Goal: Information Seeking & Learning: Learn about a topic

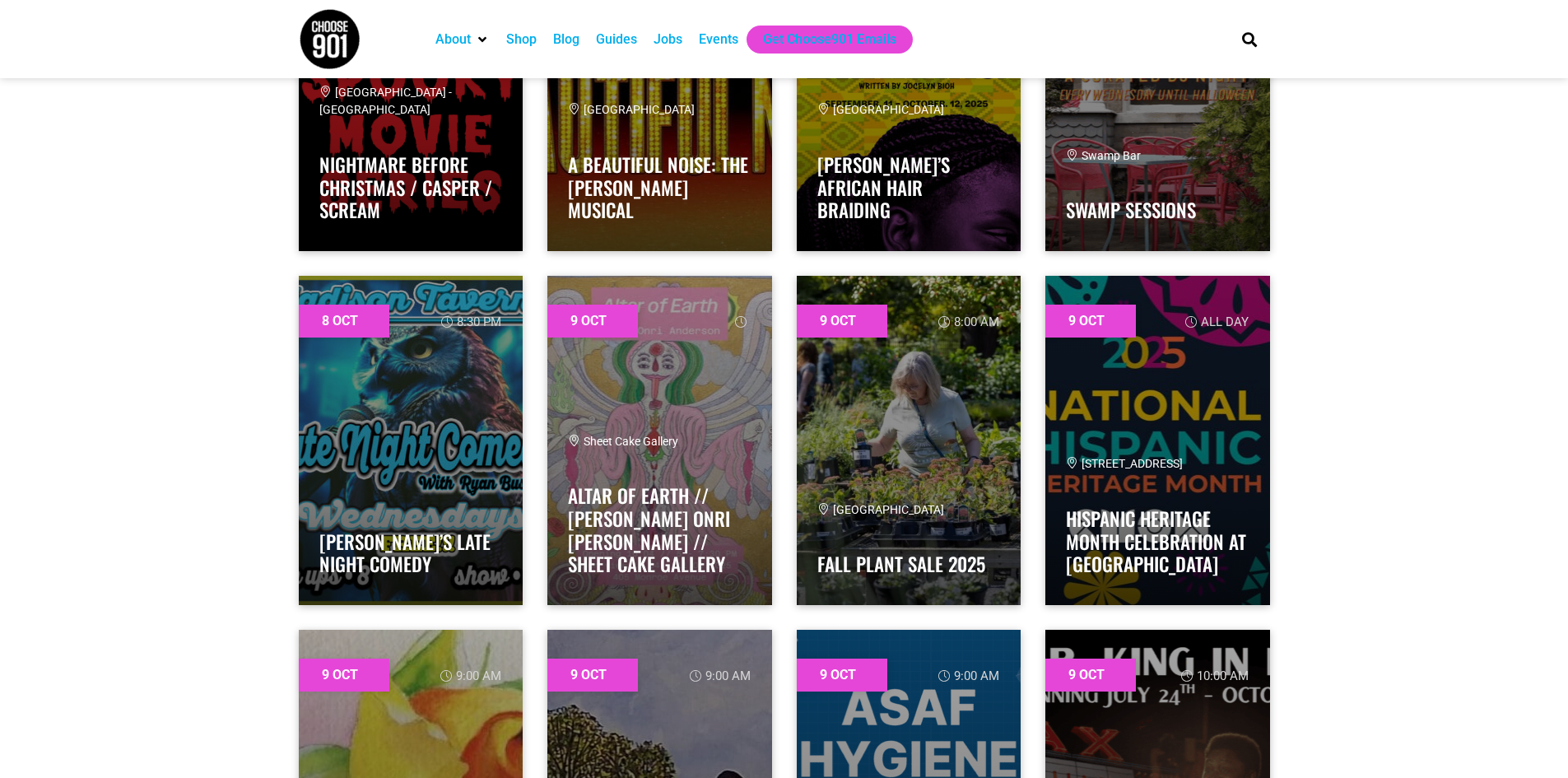
scroll to position [2563, 0]
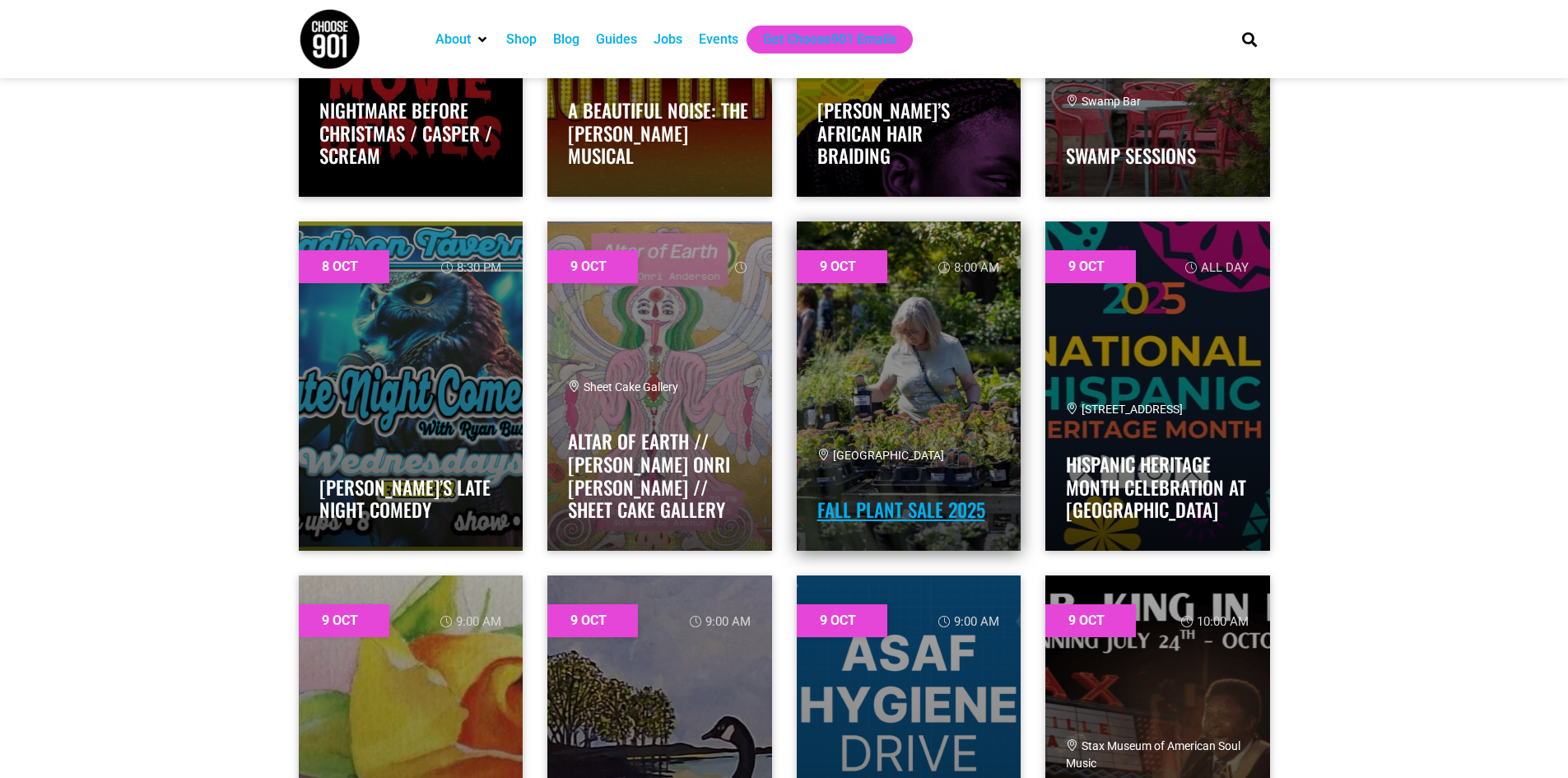
click at [875, 507] on link "Fall Plant Sale 2025" at bounding box center [901, 510] width 168 height 28
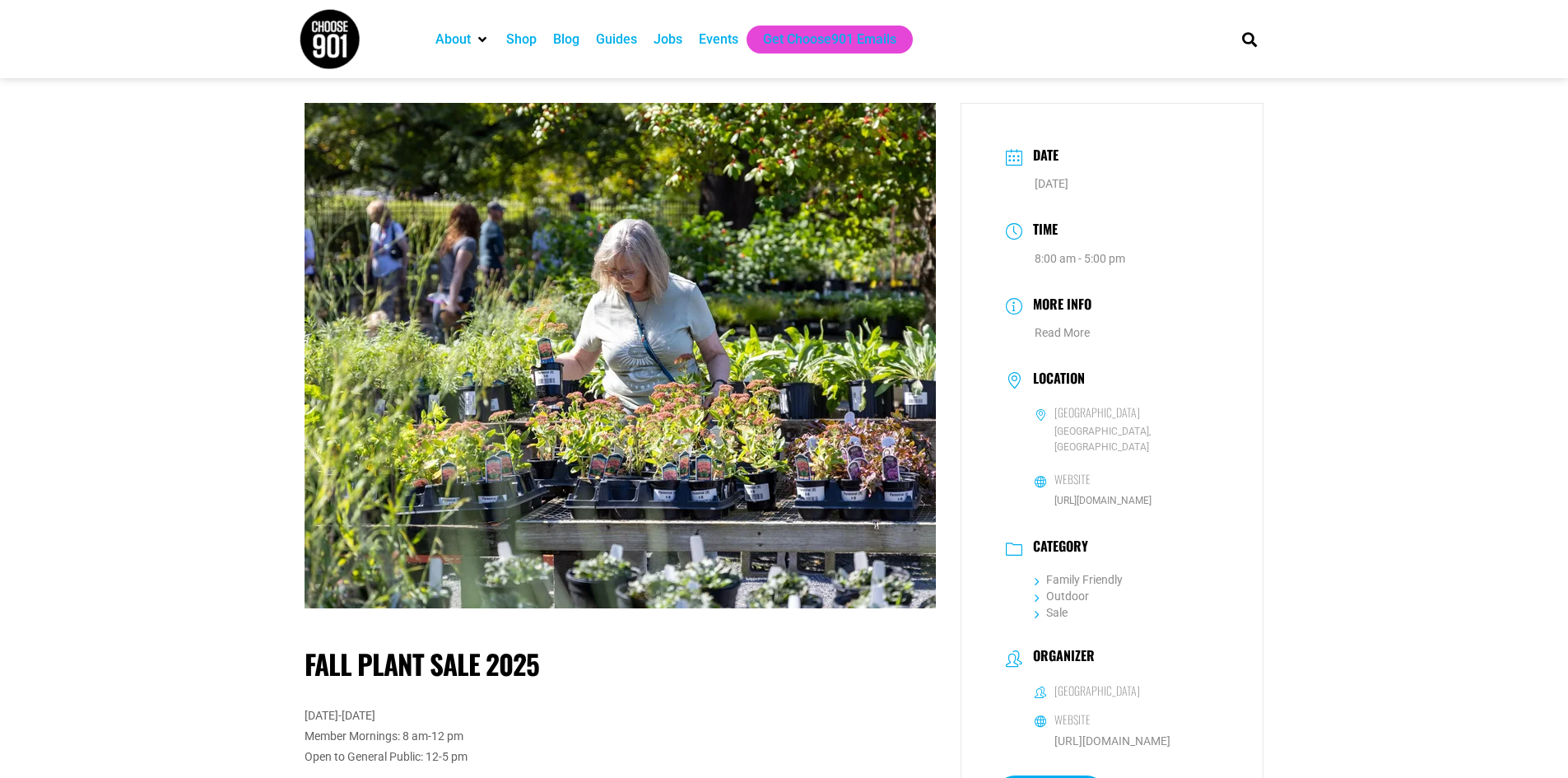
drag, startPoint x: 838, startPoint y: 450, endPoint x: 393, endPoint y: 642, distance: 484.7
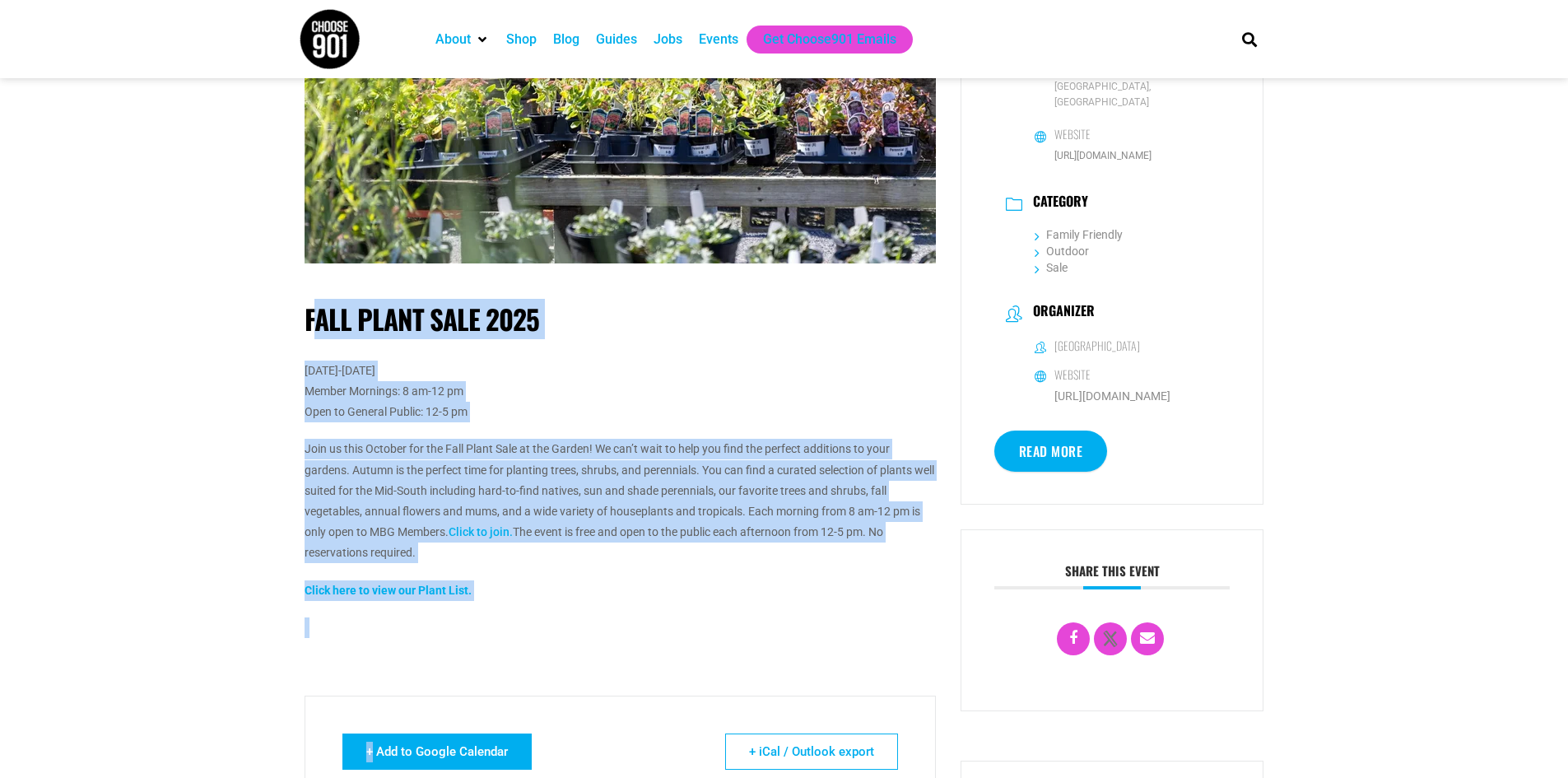
scroll to position [364, 0]
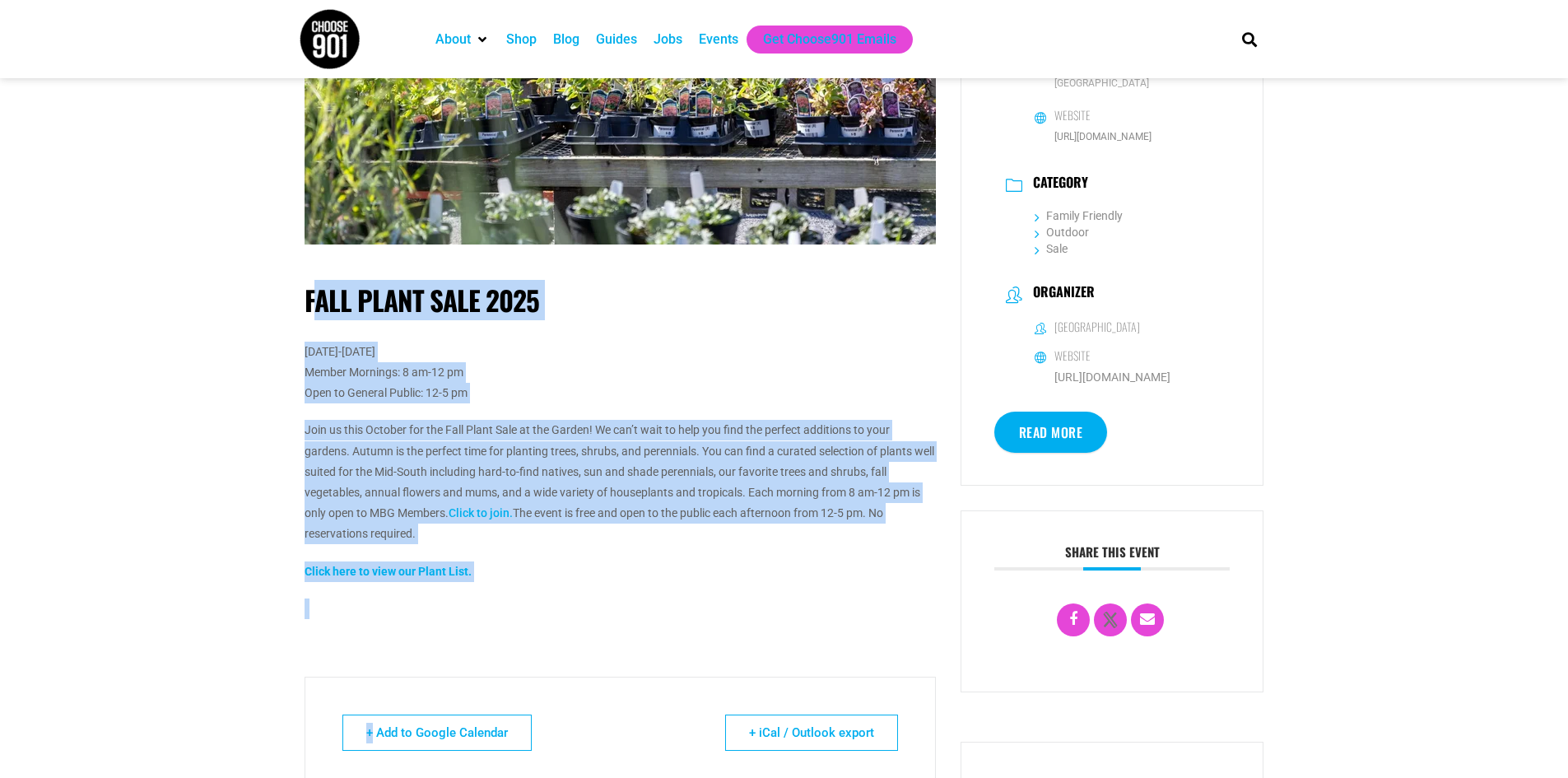
drag, startPoint x: 312, startPoint y: 631, endPoint x: 511, endPoint y: 395, distance: 308.7
click at [511, 395] on div "Fall Plant Sale 2025 October 9-11, 2025 Member Mornings: 8 am-12 pm Open to Gen…" at bounding box center [620, 460] width 631 height 417
copy div "all Plant Sale 2025 October 9-11, 2025 Member Mornings: 8 am-12 pm Open to Gene…"
click at [405, 568] on strong "Click here to view our Plant List." at bounding box center [387, 571] width 167 height 14
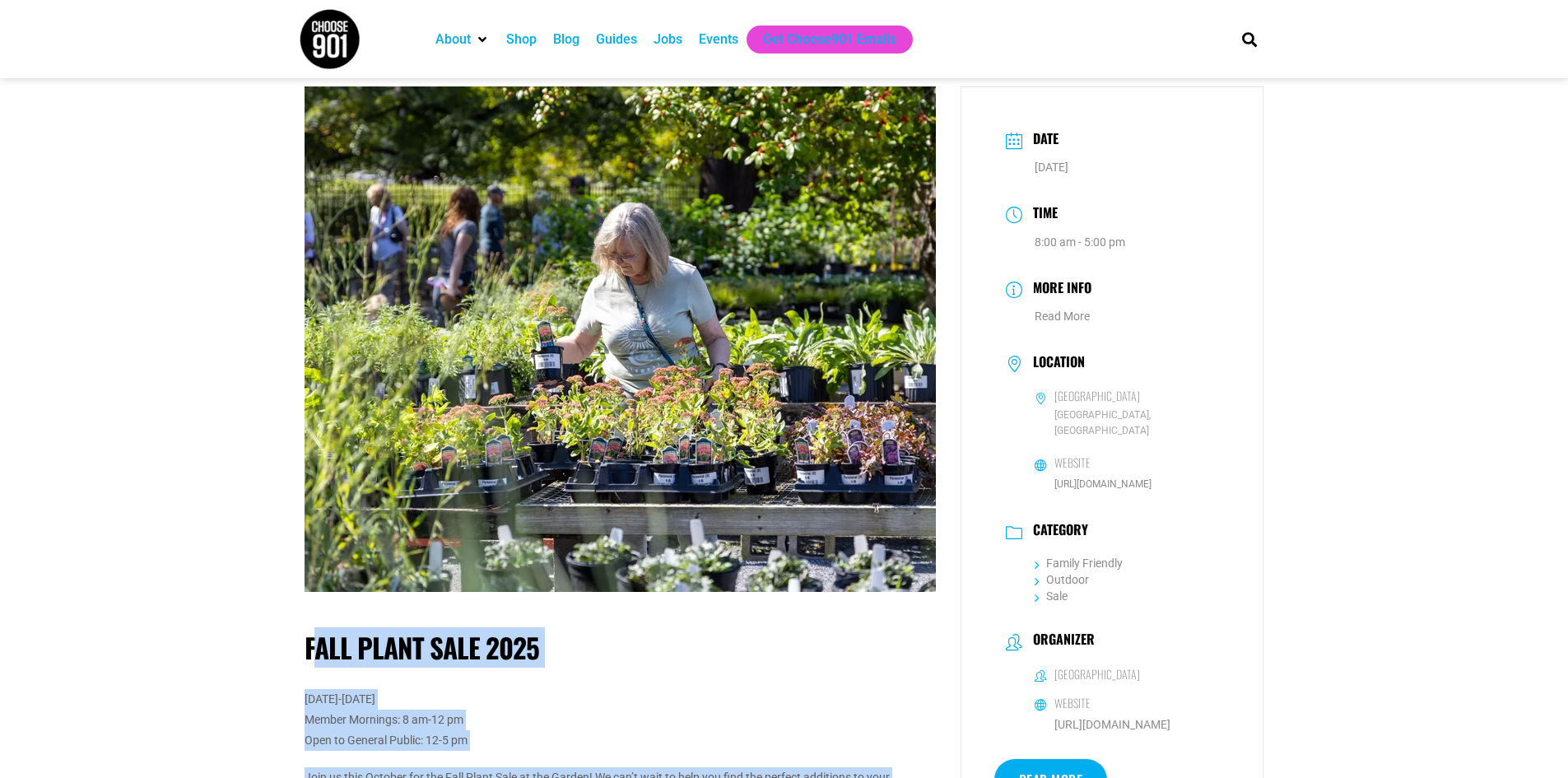
scroll to position [0, 0]
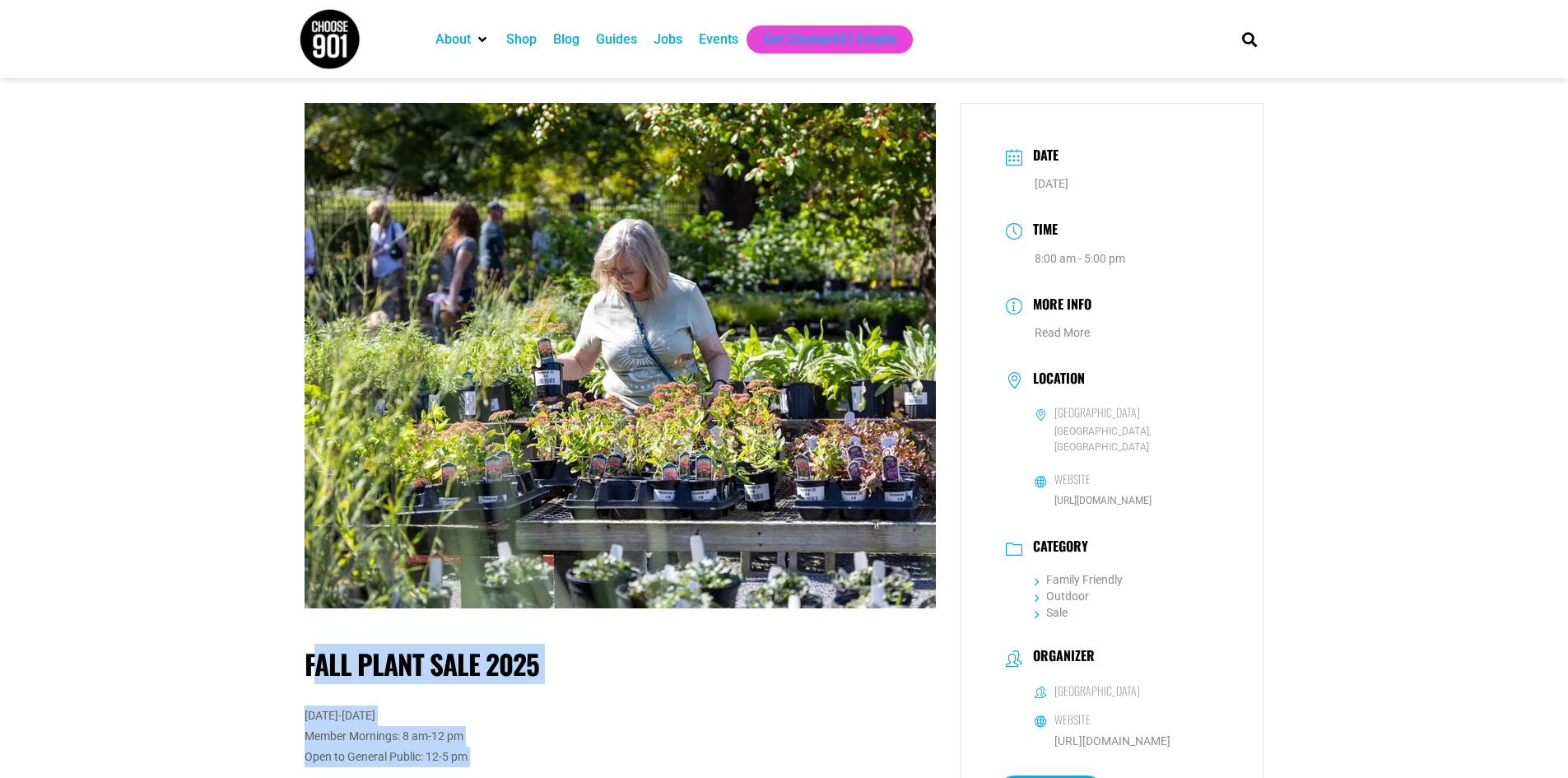
click at [525, 714] on p "October 9-11, 2025 Member Mornings: 8 am-12 pm Open to General Public: 12-5 pm" at bounding box center [620, 736] width 631 height 62
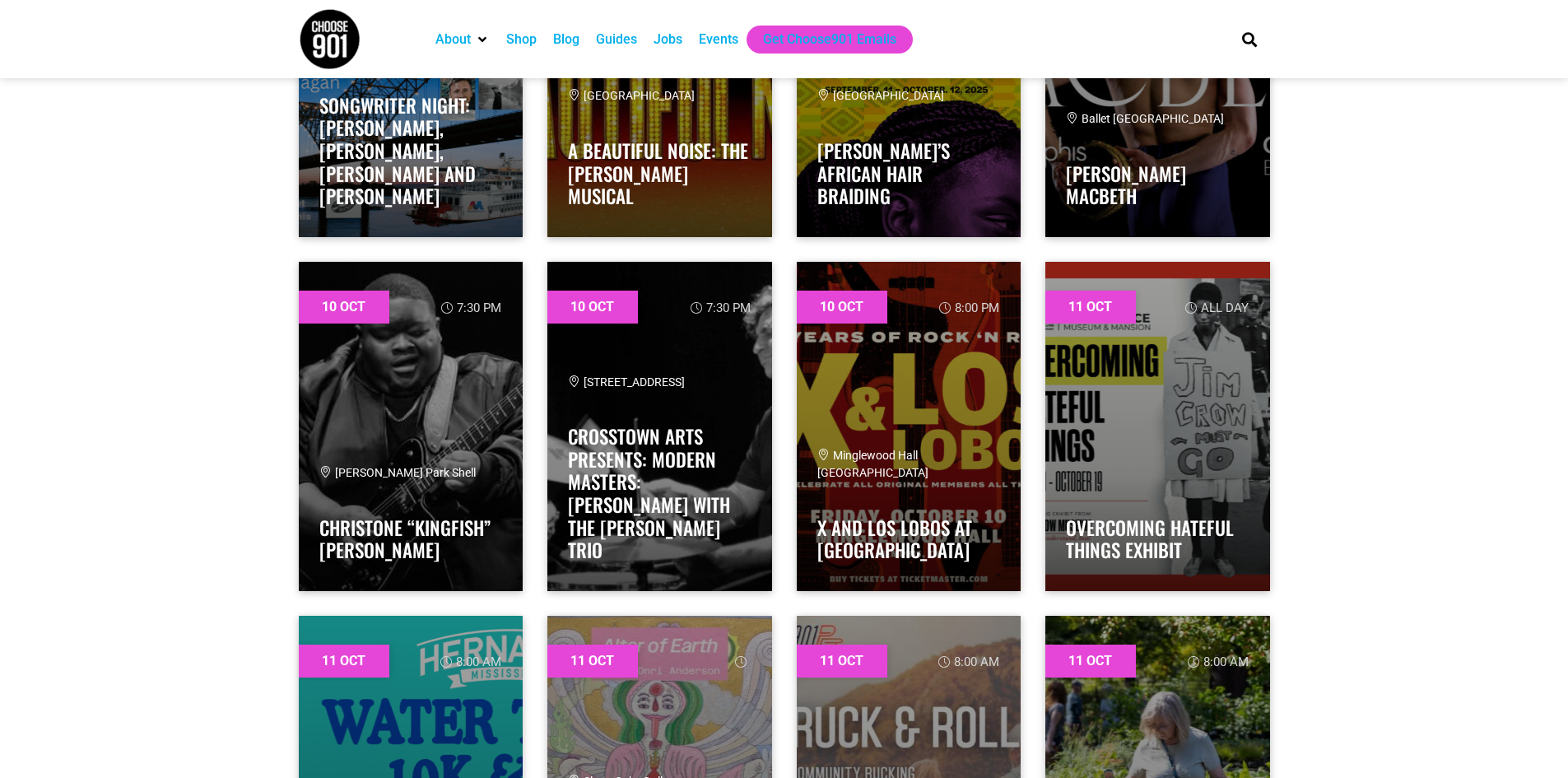
scroll to position [7178, 0]
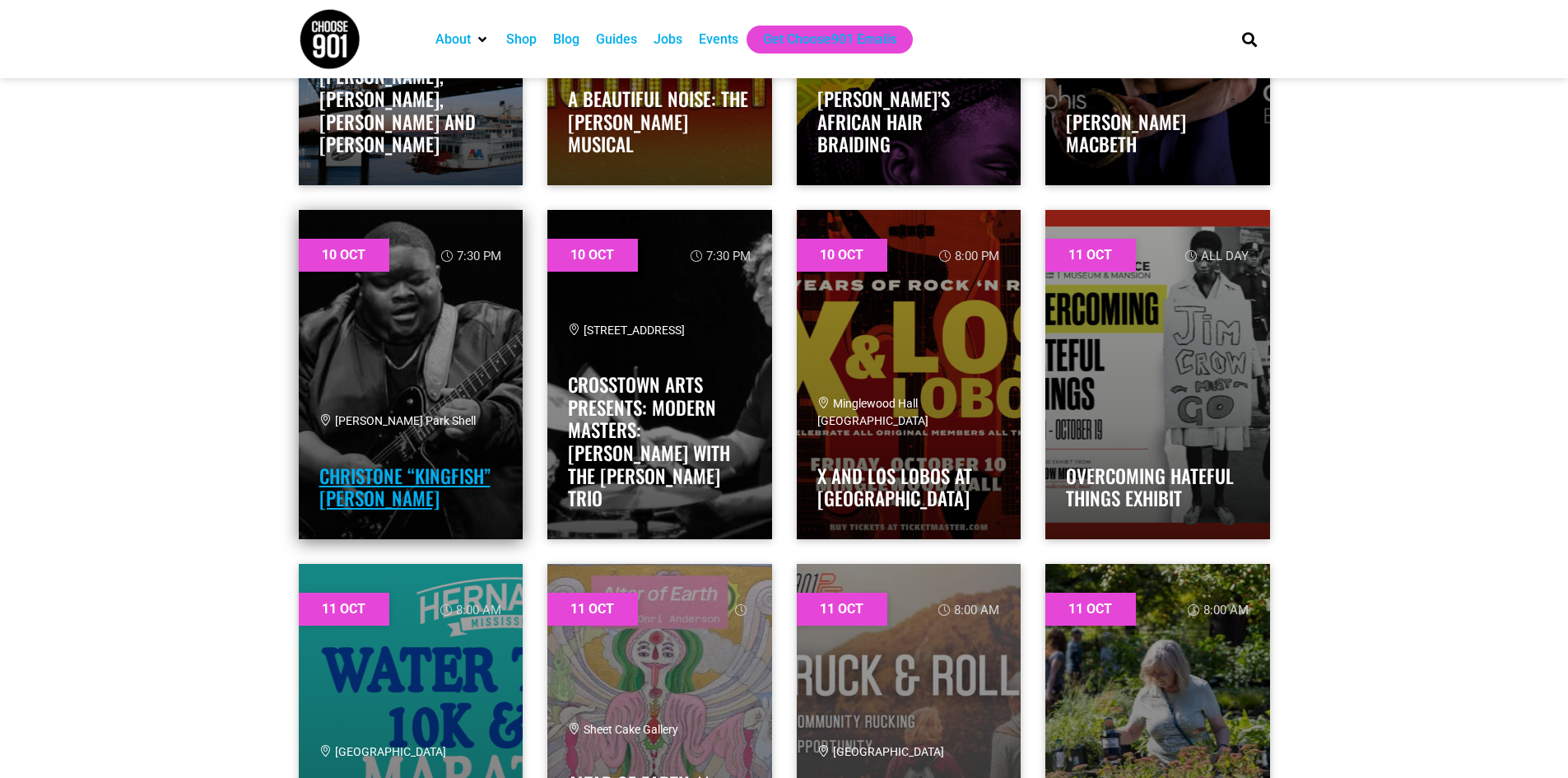
click at [416, 479] on link "Christone “Kingfish” Ingram" at bounding box center [406, 487] width 172 height 52
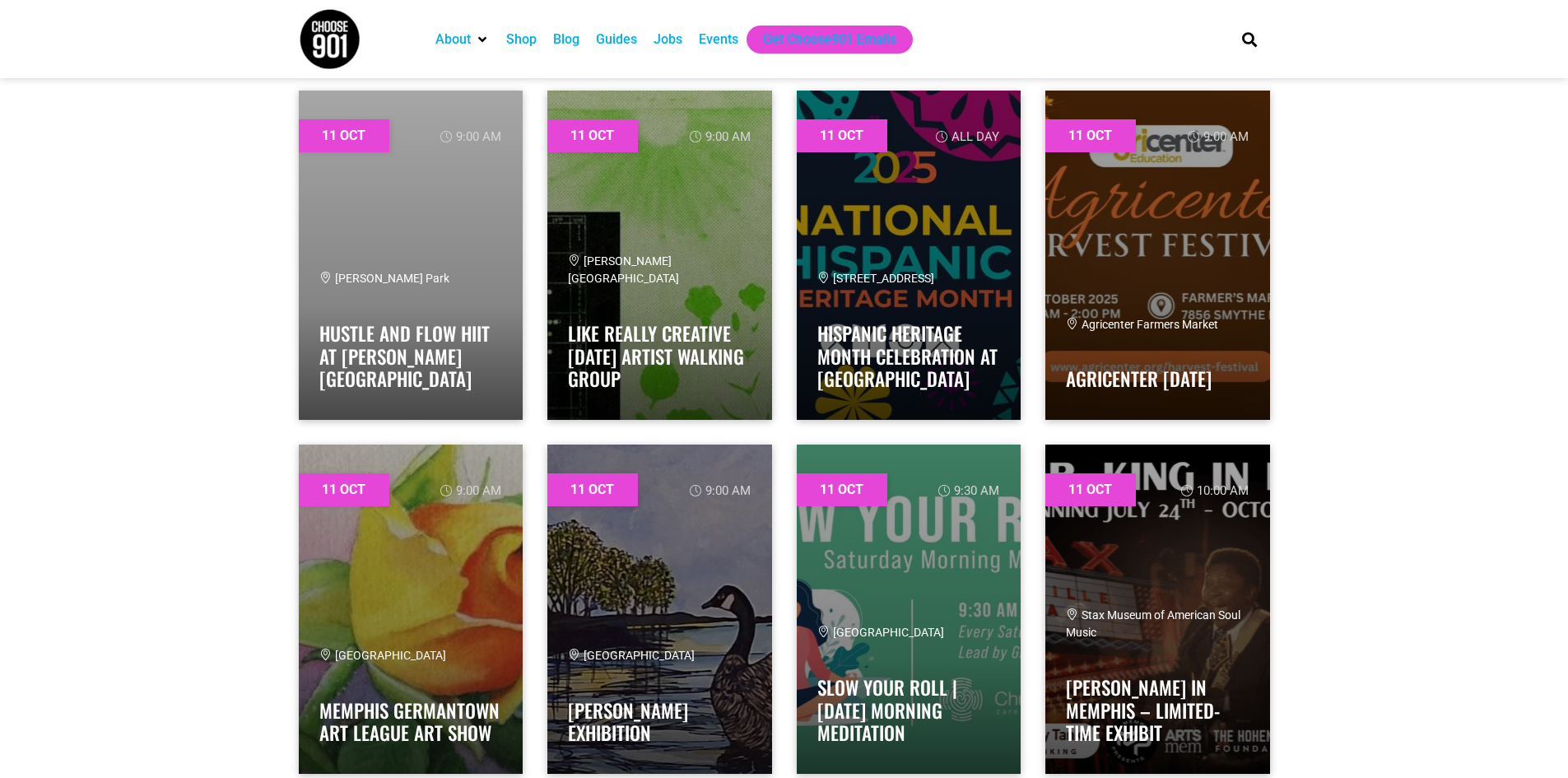
scroll to position [8057, 0]
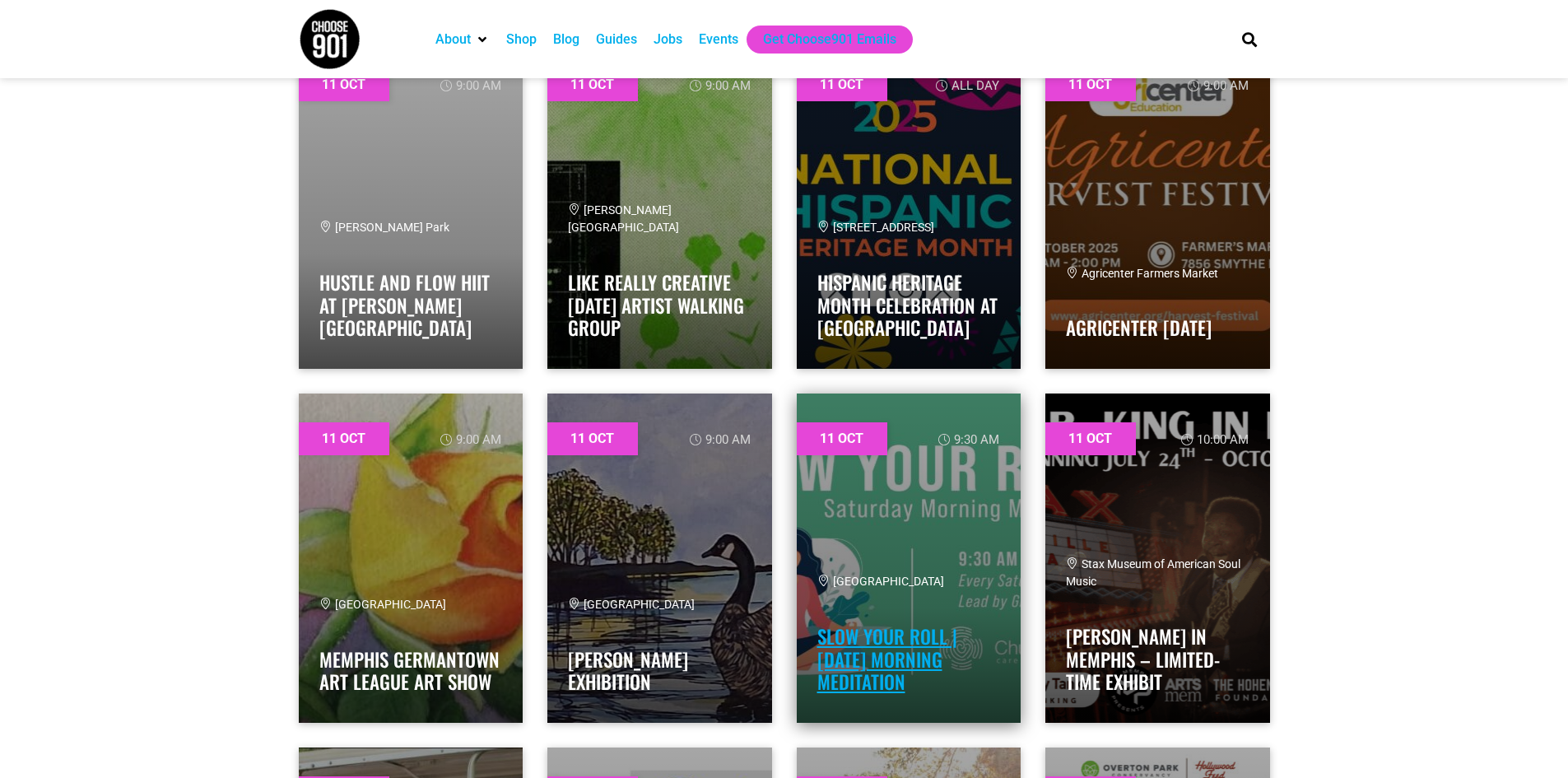
click at [872, 655] on link "Slow Your Roll | [DATE] Morning Meditation" at bounding box center [887, 659] width 140 height 73
